Goal: Communication & Community: Answer question/provide support

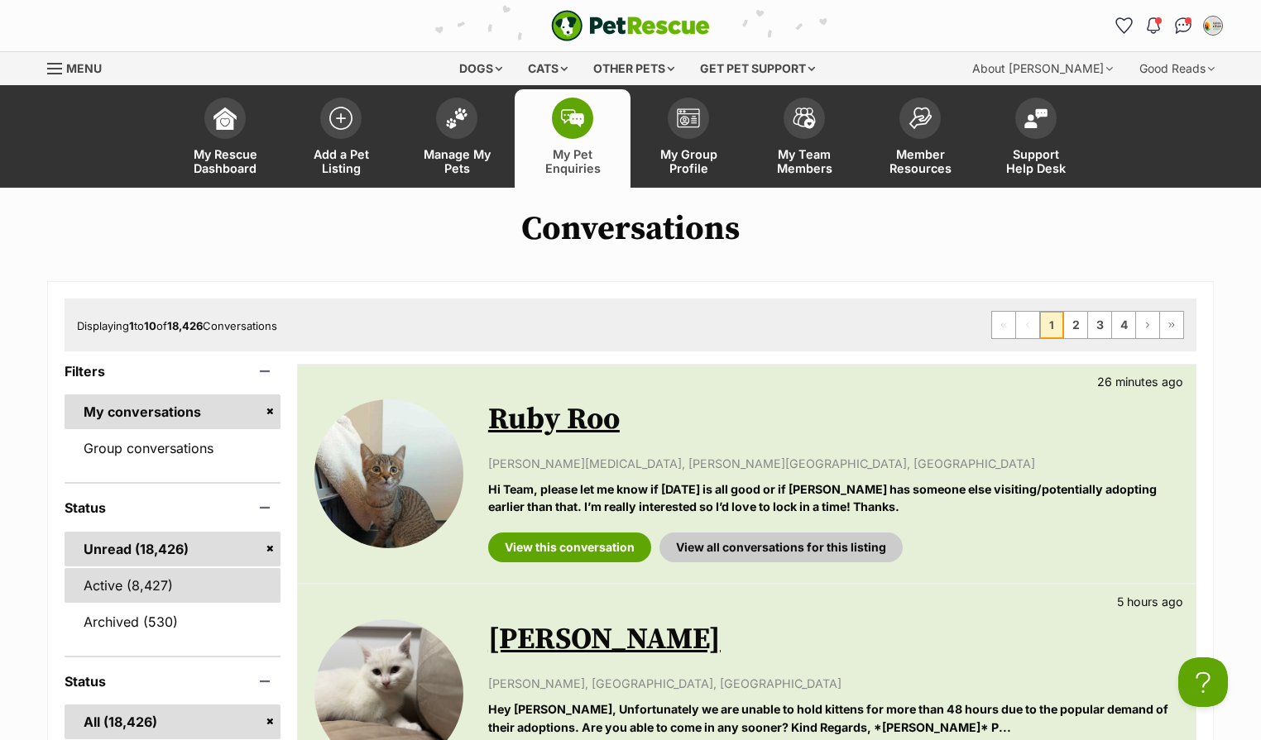
click at [146, 603] on link "Active (8,427)" at bounding box center [173, 585] width 216 height 35
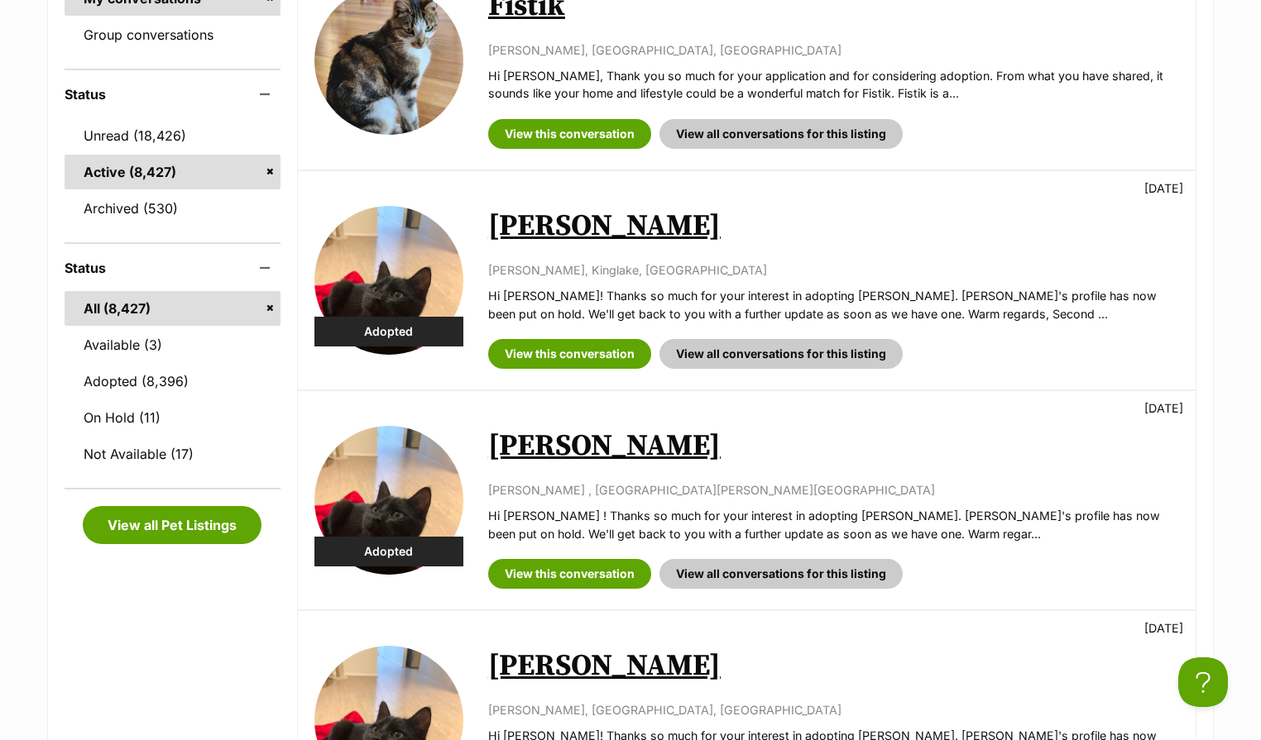
click at [557, 245] on link "Wilma" at bounding box center [604, 226] width 232 height 37
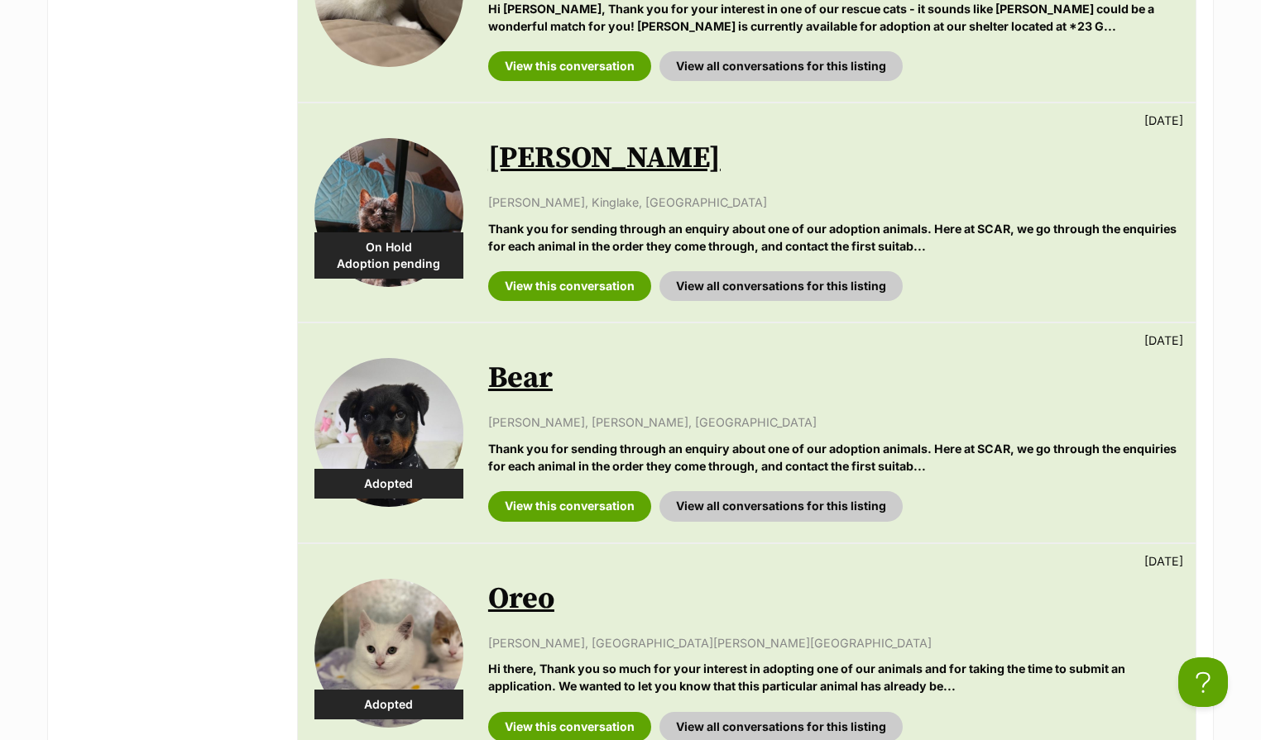
scroll to position [1820, 0]
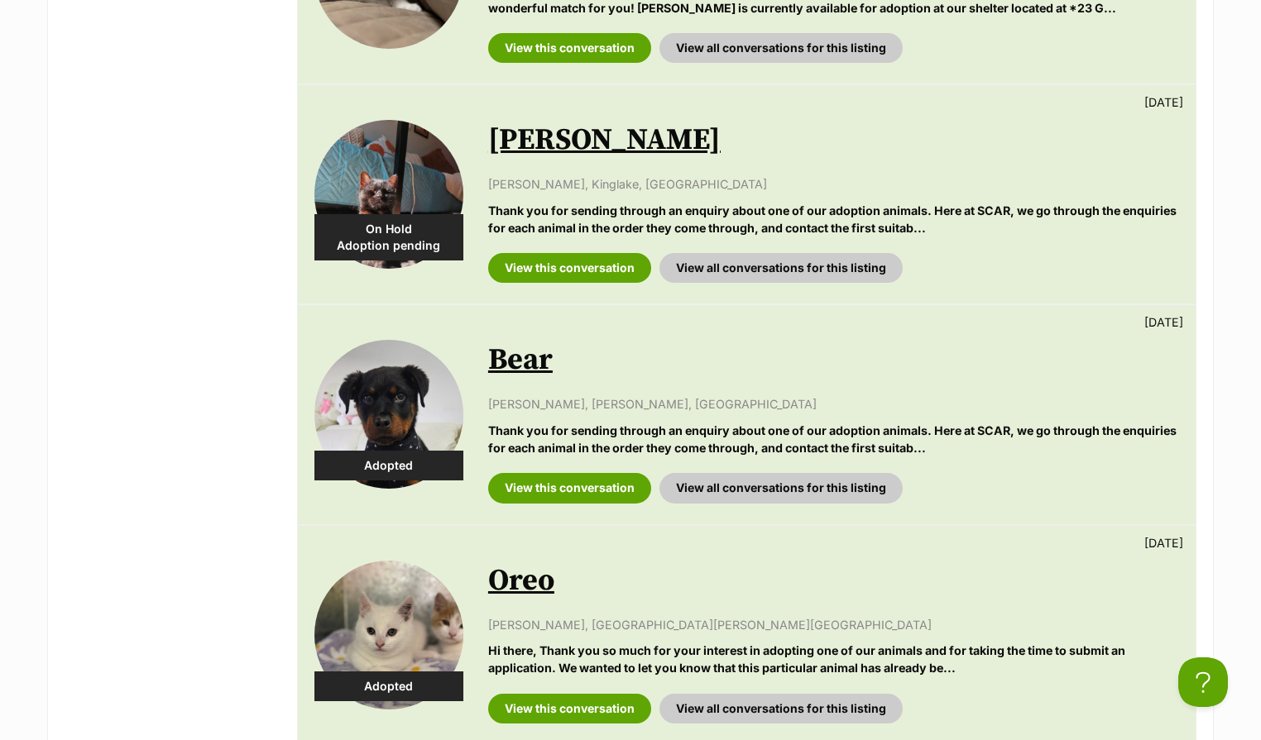
click at [528, 379] on link "Bear" at bounding box center [520, 360] width 65 height 37
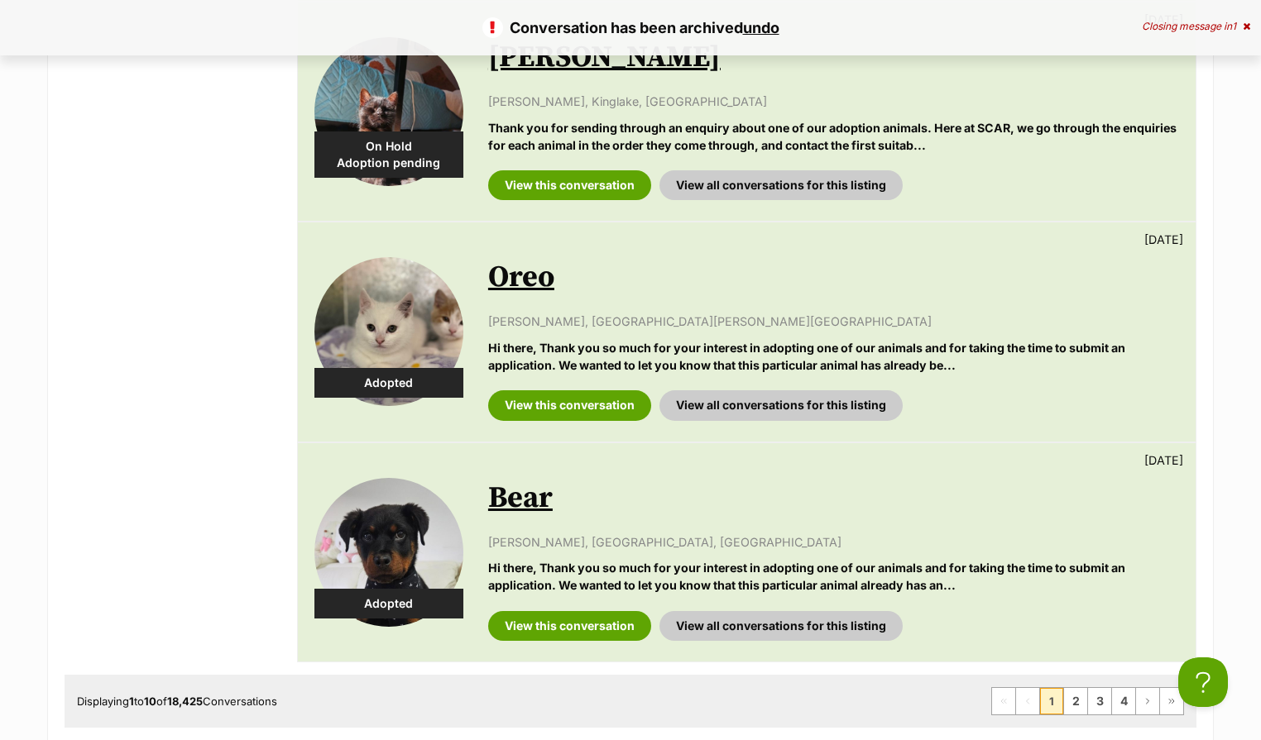
click at [515, 517] on link "Bear" at bounding box center [520, 498] width 65 height 37
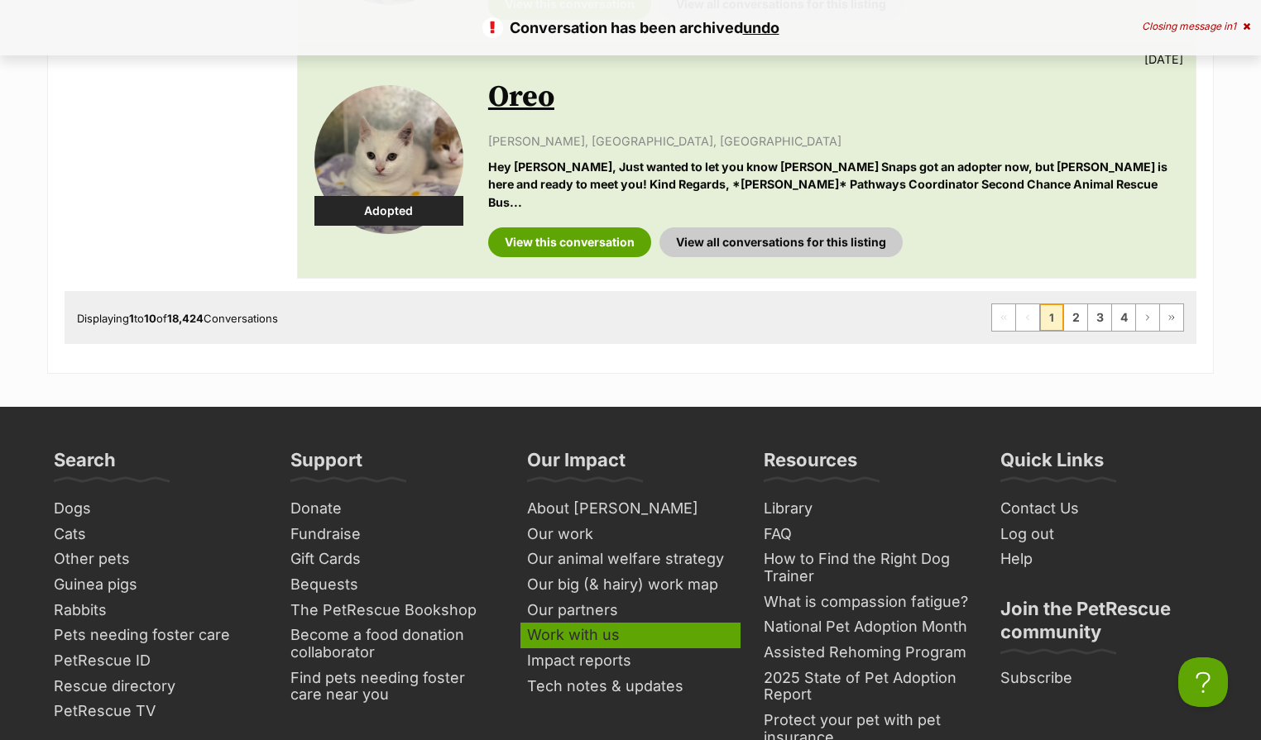
scroll to position [2068, 0]
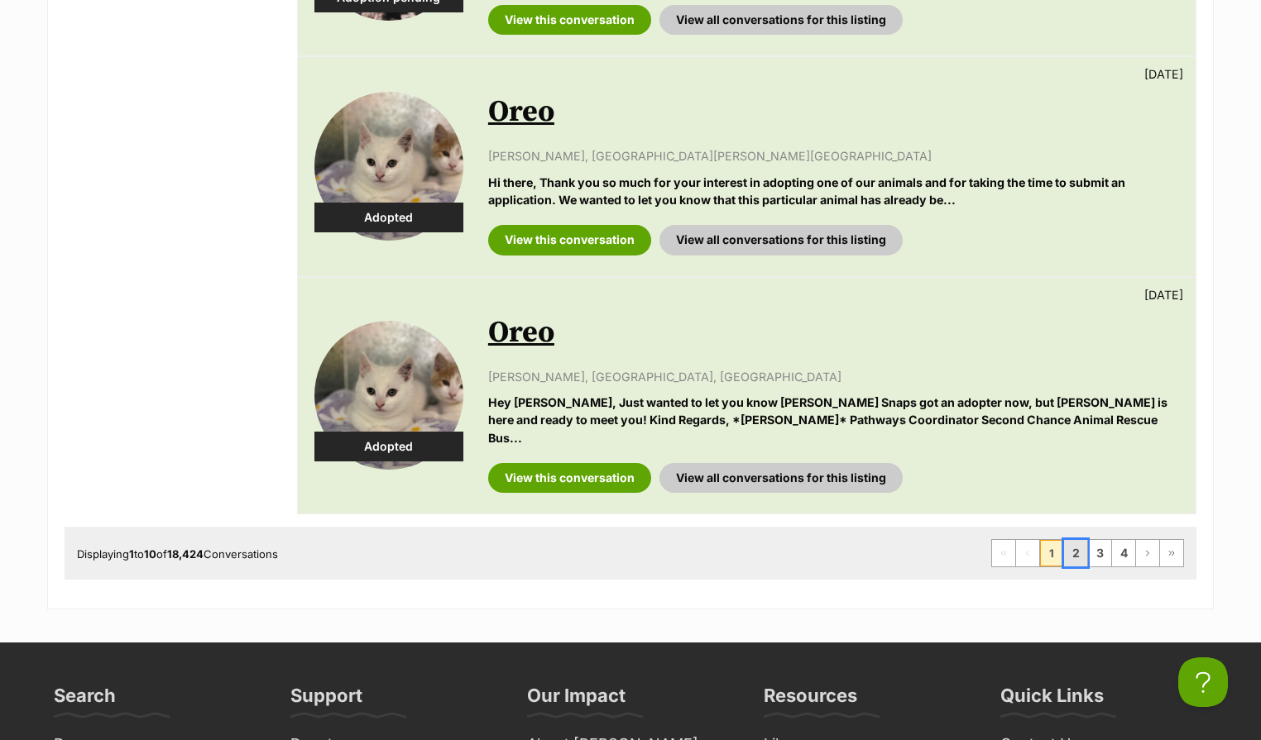
click at [1066, 561] on link "2" at bounding box center [1075, 553] width 23 height 26
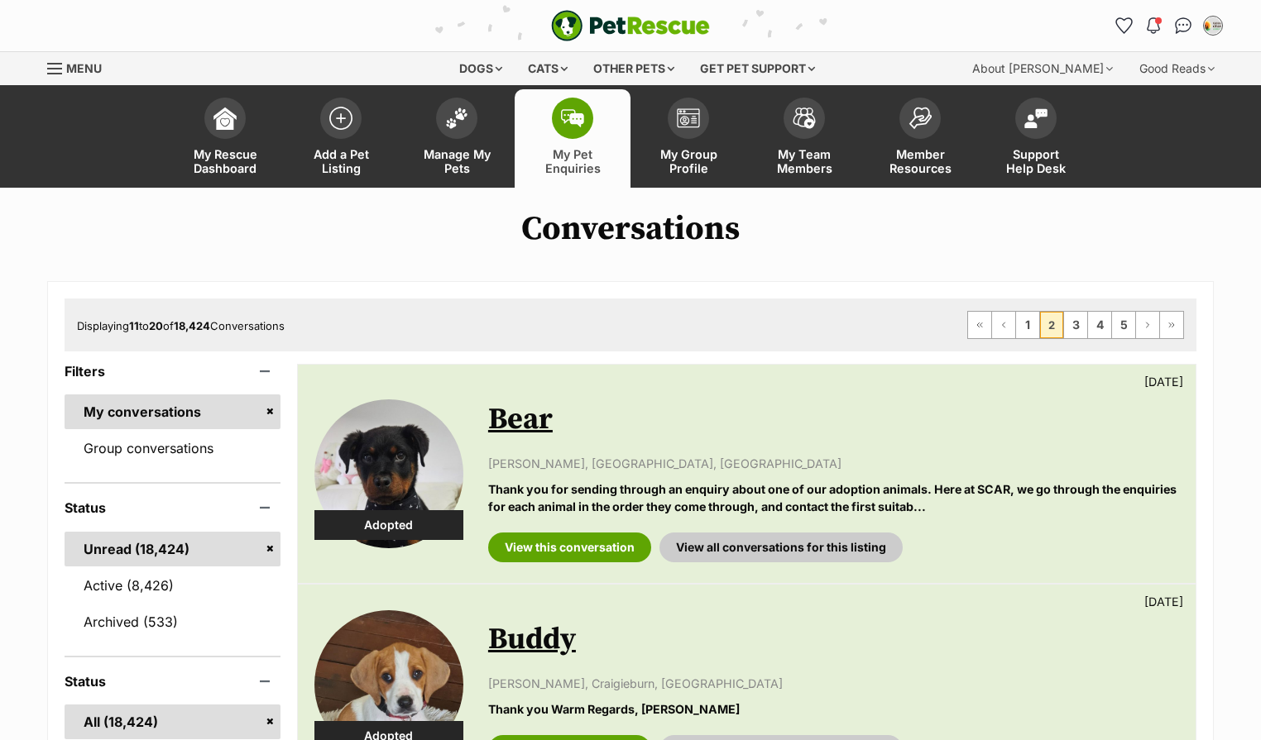
click at [502, 438] on link "Bear" at bounding box center [520, 419] width 65 height 37
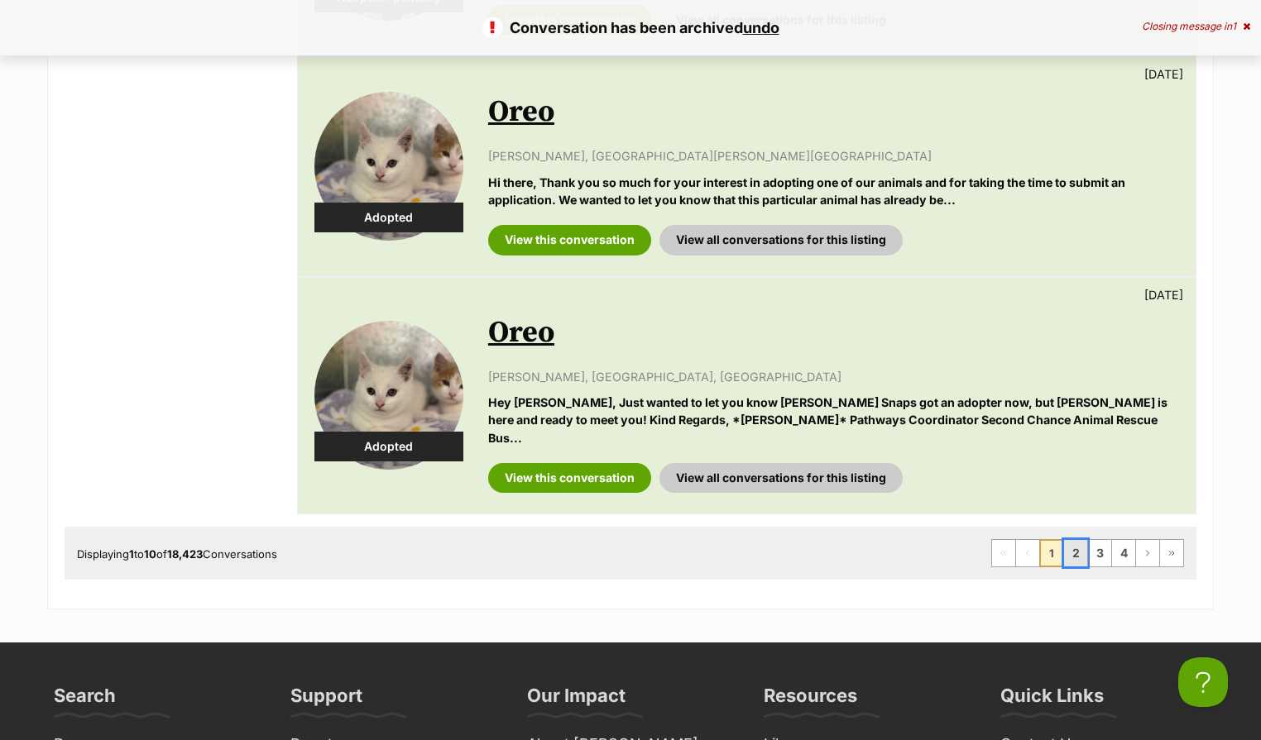
click at [1070, 563] on link "2" at bounding box center [1075, 553] width 23 height 26
